Goal: Find specific page/section: Find specific page/section

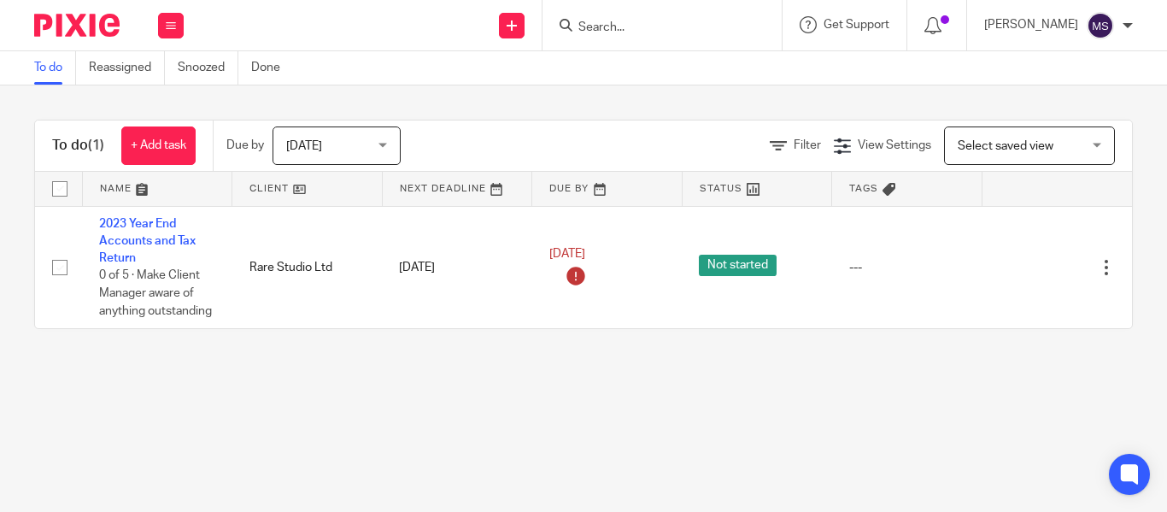
click at [584, 28] on input "Search" at bounding box center [654, 28] width 154 height 15
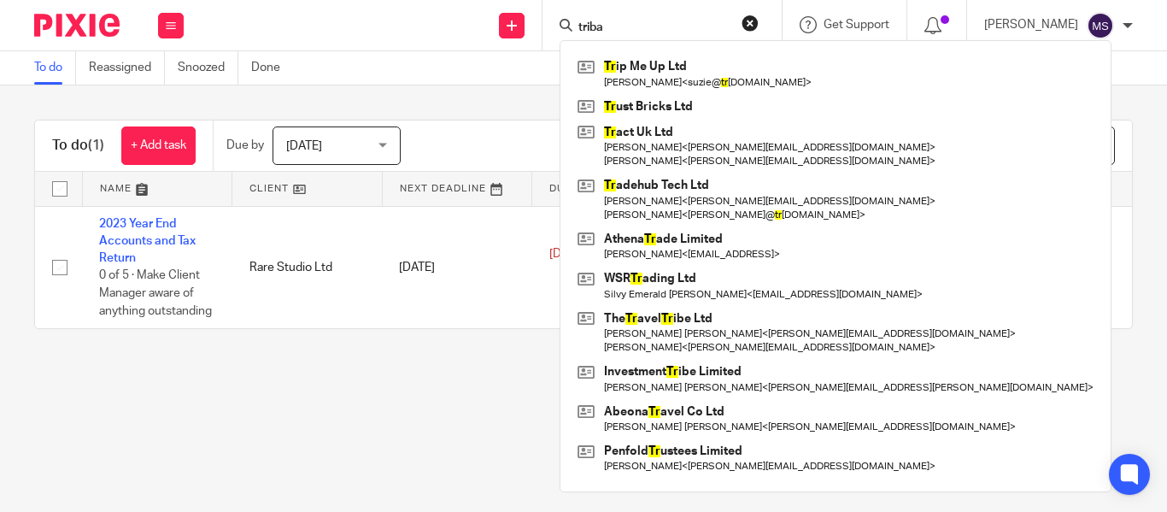
type input "tribal"
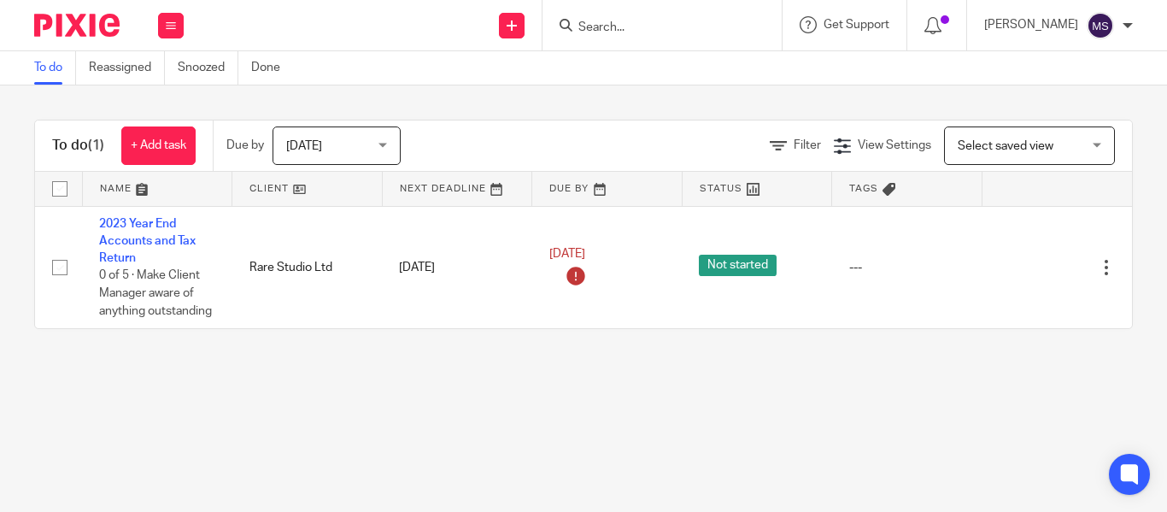
click at [598, 17] on form at bounding box center [668, 25] width 182 height 21
click at [581, 29] on input "Search" at bounding box center [654, 28] width 154 height 15
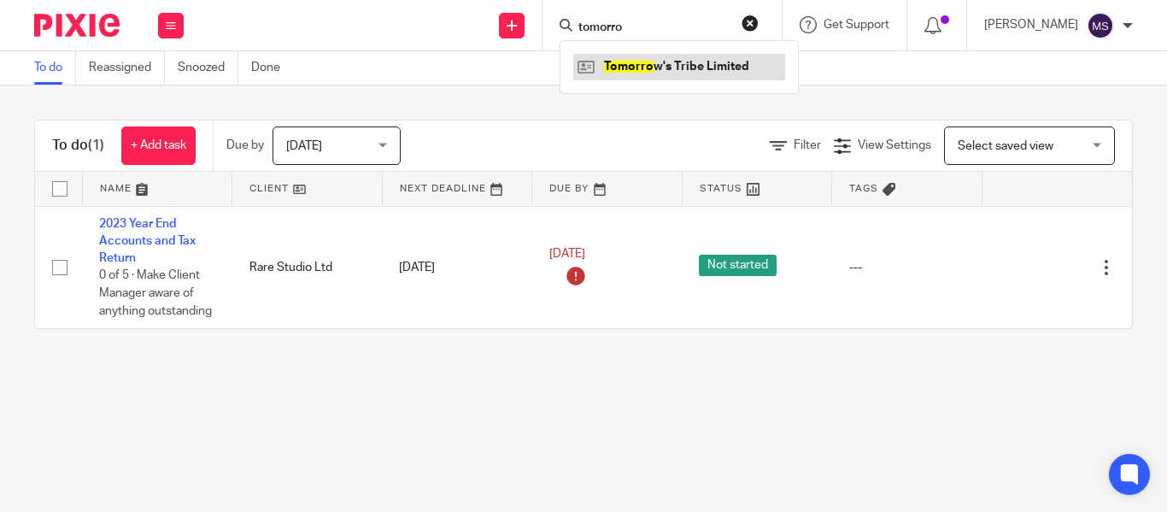
type input "tomorro"
click at [637, 72] on link at bounding box center [679, 67] width 212 height 26
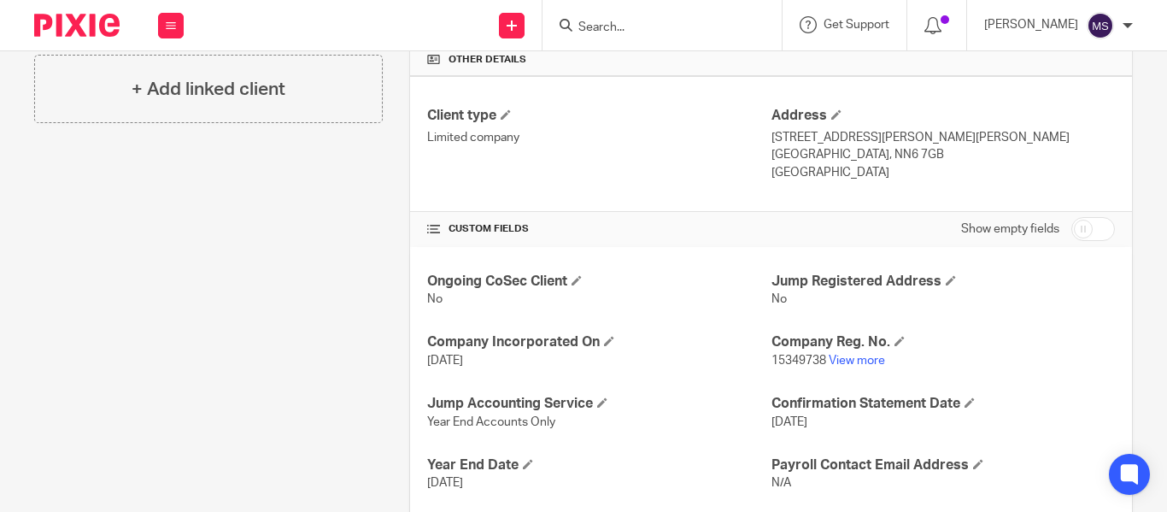
scroll to position [438, 0]
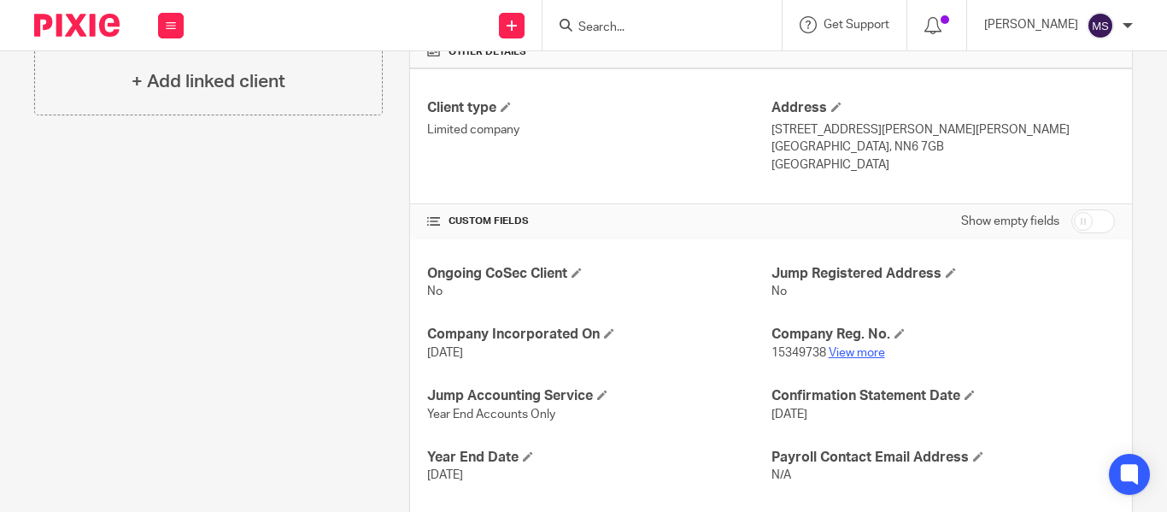
click at [835, 349] on link "View more" at bounding box center [857, 353] width 56 height 12
